Goal: Task Accomplishment & Management: Manage account settings

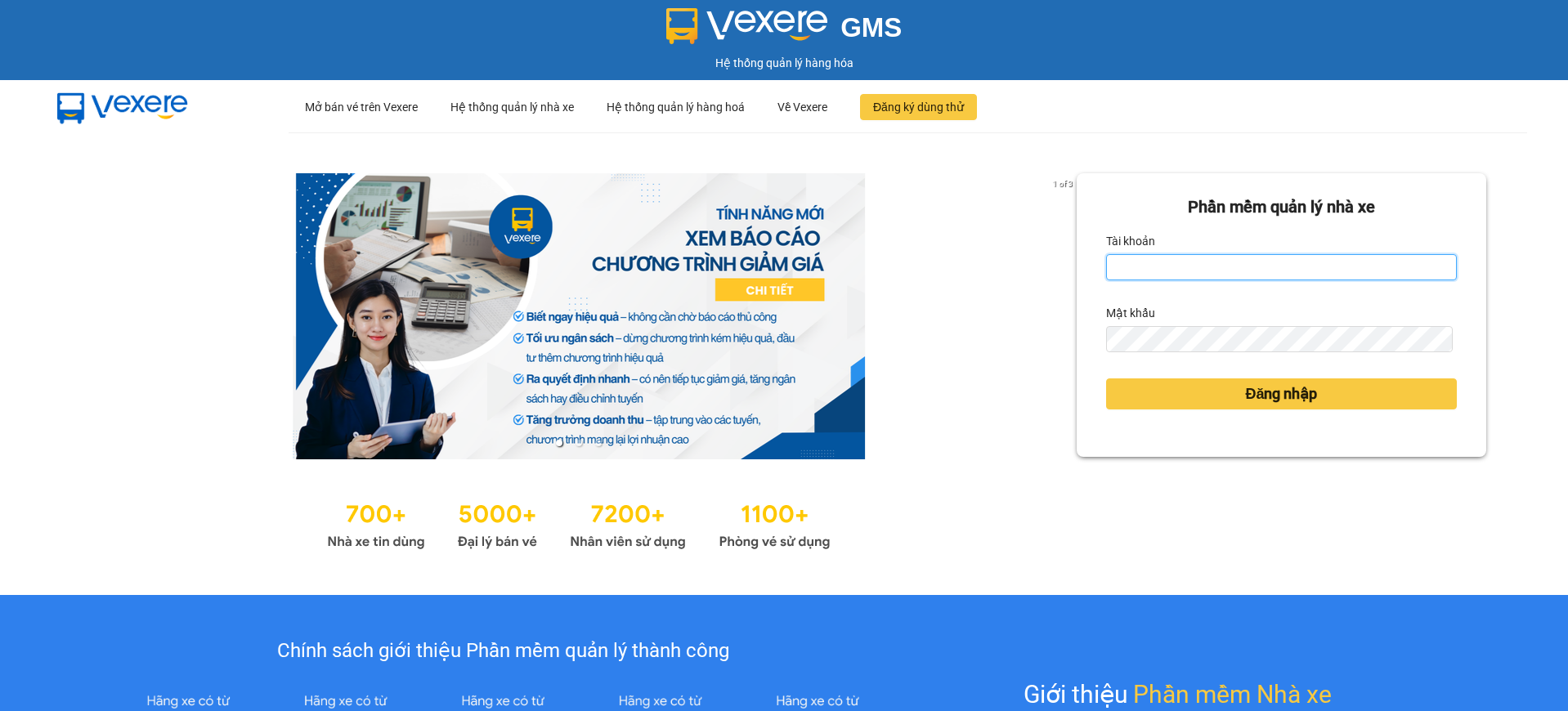
click at [1345, 271] on input "Tài khoản" at bounding box center [1280, 267] width 350 height 26
type input "ngoctram.namhailimo"
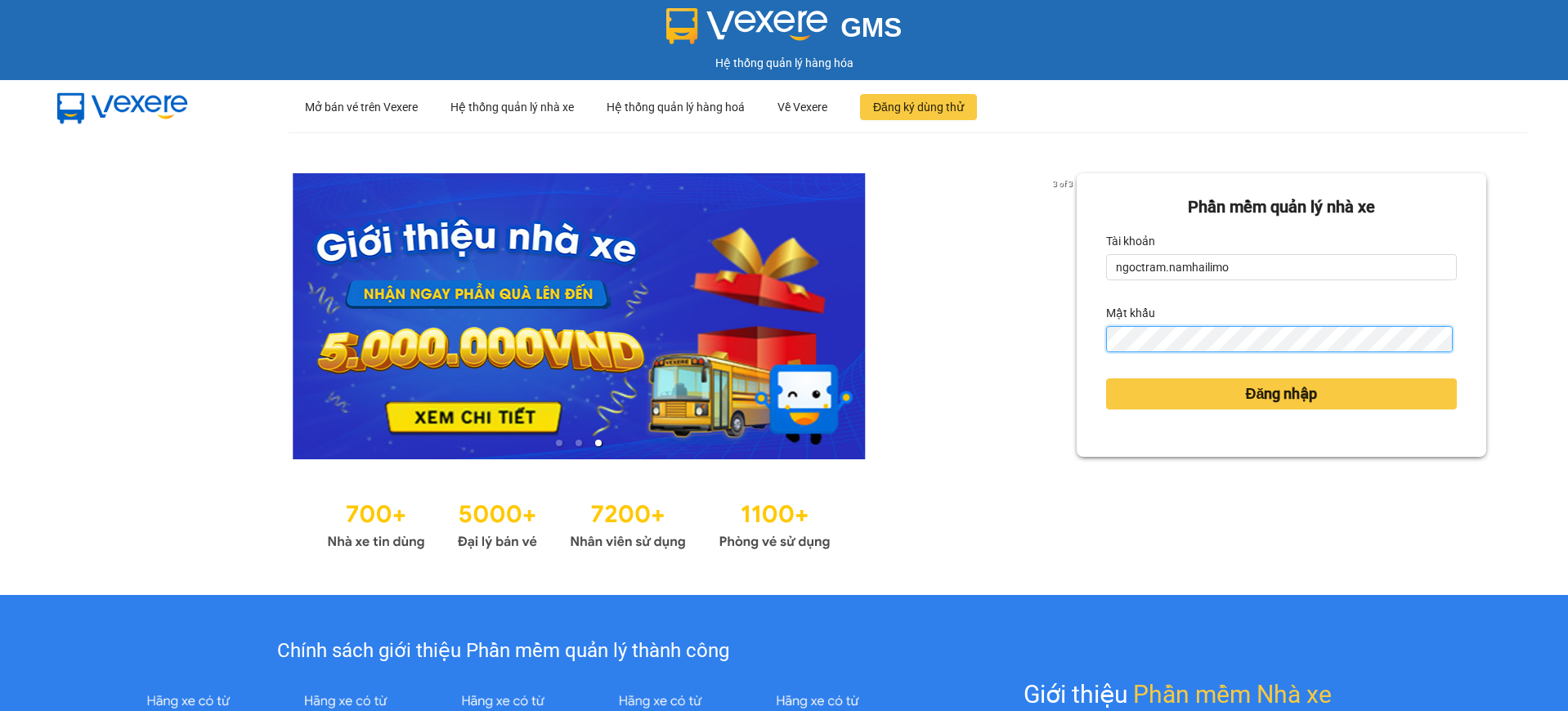
click at [1106, 378] on button "Đăng nhập" at bounding box center [1280, 394] width 350 height 31
